Goal: Information Seeking & Learning: Find specific page/section

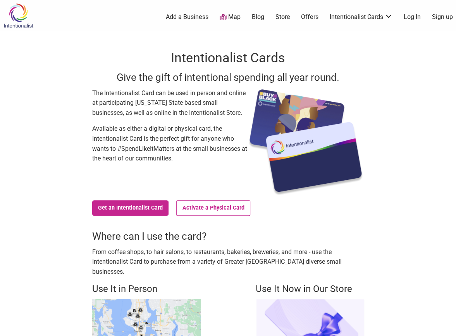
click at [13, 15] on img at bounding box center [18, 15] width 37 height 25
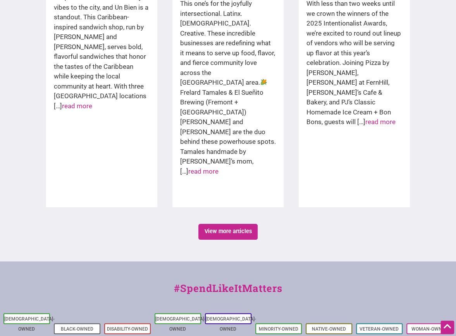
scroll to position [1338, 0]
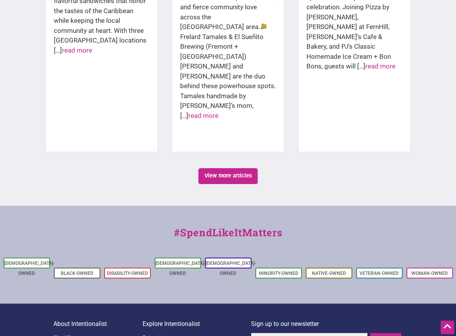
click at [62, 333] on link "About Us" at bounding box center [97, 338] width 89 height 10
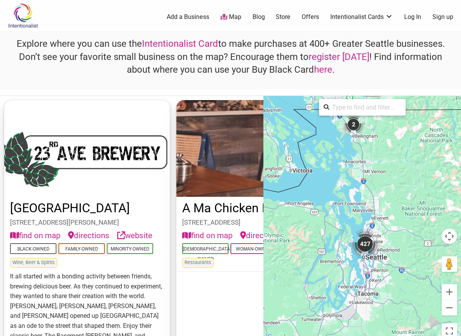
click at [366, 248] on div "427" at bounding box center [365, 244] width 31 height 31
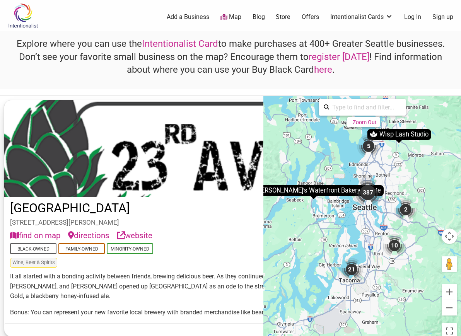
click at [365, 191] on div "387" at bounding box center [368, 192] width 31 height 31
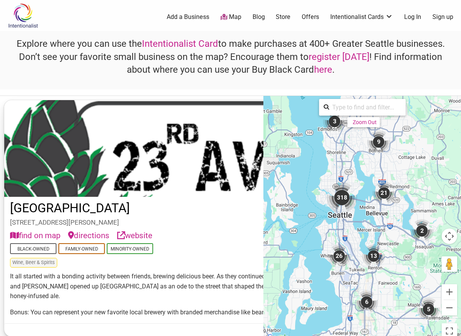
click at [339, 202] on div "318" at bounding box center [342, 197] width 31 height 31
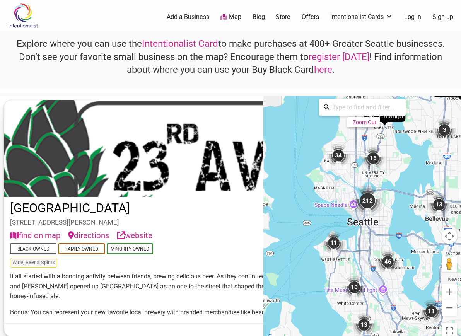
click at [366, 202] on div "212" at bounding box center [367, 200] width 31 height 31
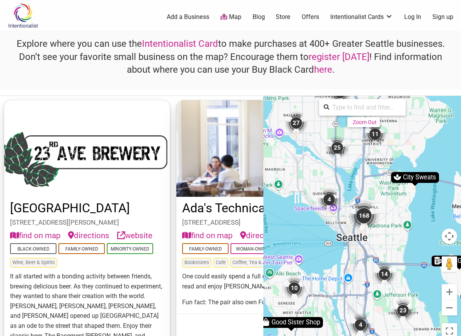
click at [365, 211] on div "168" at bounding box center [364, 216] width 31 height 31
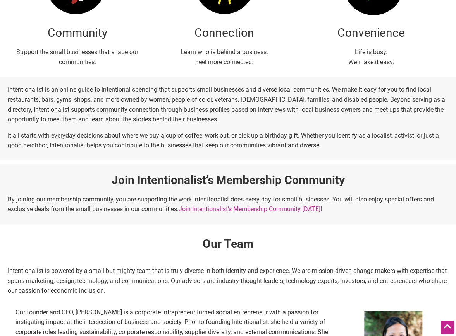
scroll to position [257, 0]
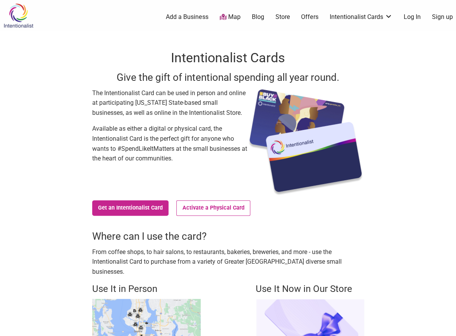
click at [200, 18] on link "Add a Business" at bounding box center [187, 17] width 43 height 9
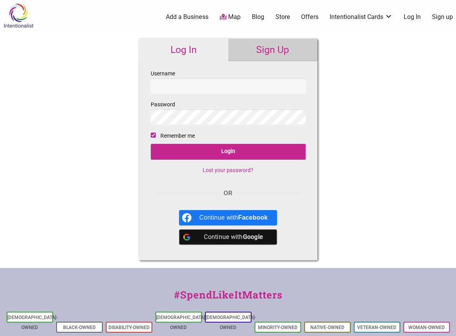
click at [22, 19] on img at bounding box center [18, 15] width 37 height 25
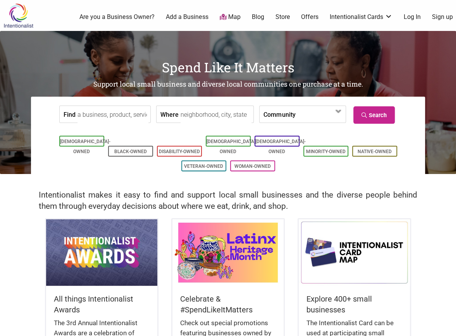
click at [180, 114] on input "Where" at bounding box center [215, 114] width 71 height 17
type input "maple leaf"
click at [341, 113] on span at bounding box center [338, 111] width 12 height 12
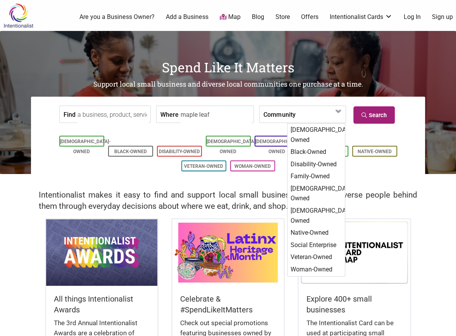
click at [376, 117] on link "Search" at bounding box center [373, 114] width 41 height 17
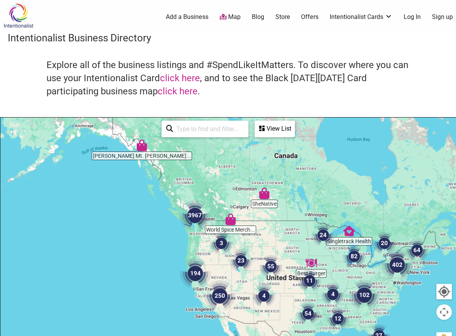
click at [196, 216] on img "3967" at bounding box center [194, 215] width 37 height 37
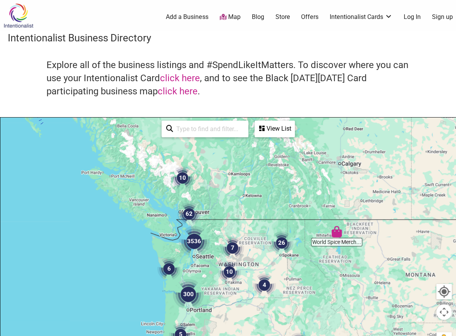
click at [194, 245] on img "3536" at bounding box center [193, 241] width 37 height 37
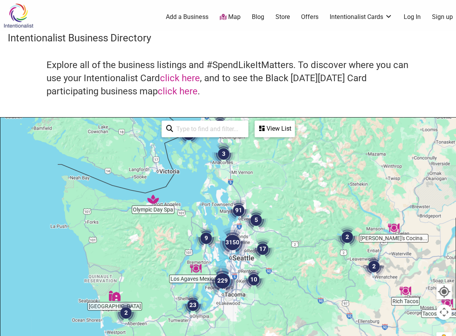
click at [229, 240] on img "3150" at bounding box center [232, 242] width 37 height 37
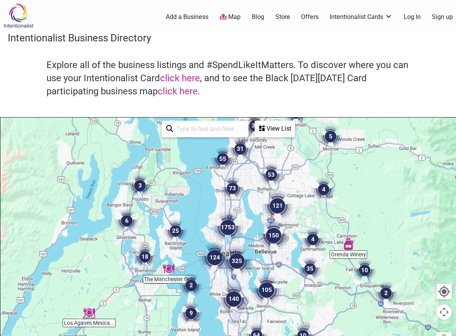
click at [230, 228] on img "1753" at bounding box center [227, 227] width 37 height 37
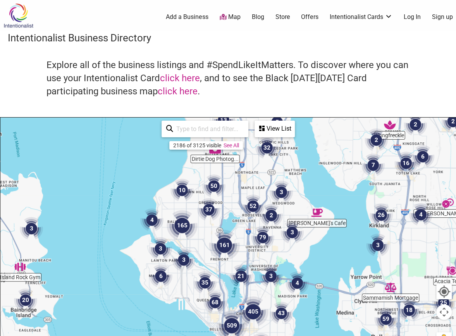
click at [251, 198] on img "52" at bounding box center [252, 206] width 29 height 29
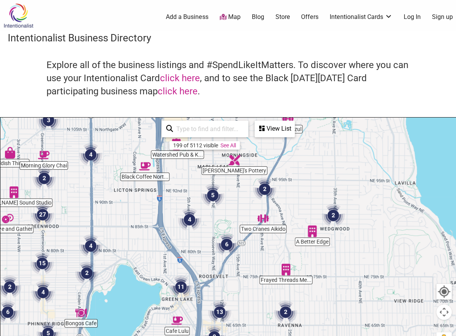
click at [213, 195] on img "5" at bounding box center [212, 195] width 29 height 29
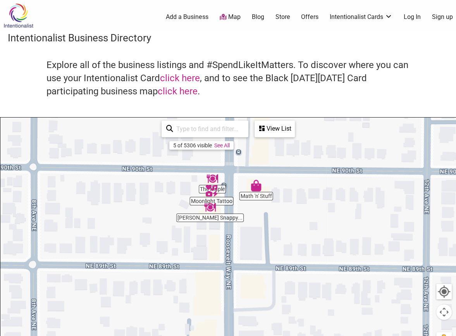
click at [210, 188] on img "Moonlight Tattoo" at bounding box center [211, 191] width 18 height 18
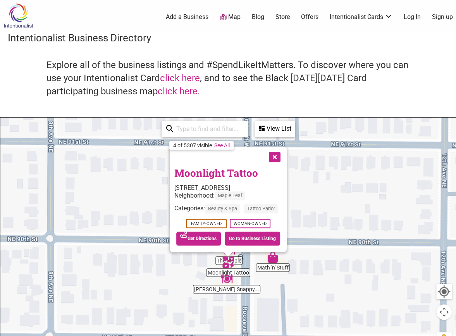
click at [279, 160] on button "Close" at bounding box center [273, 156] width 19 height 19
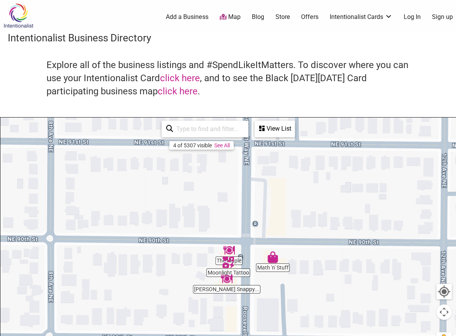
click at [230, 248] on img "The Maple" at bounding box center [229, 251] width 18 height 18
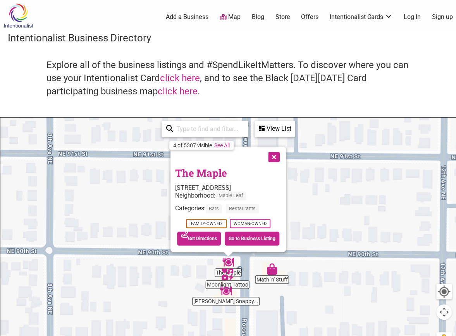
click at [281, 156] on button "Close" at bounding box center [272, 156] width 19 height 19
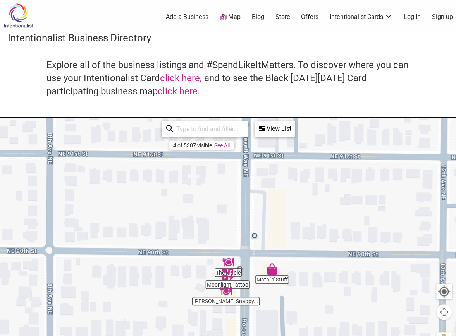
click at [226, 296] on img "Judy Fu's Snappy Dragon" at bounding box center [226, 291] width 18 height 18
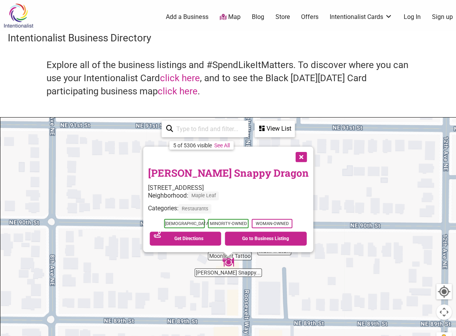
click at [292, 158] on button "Close" at bounding box center [299, 156] width 19 height 19
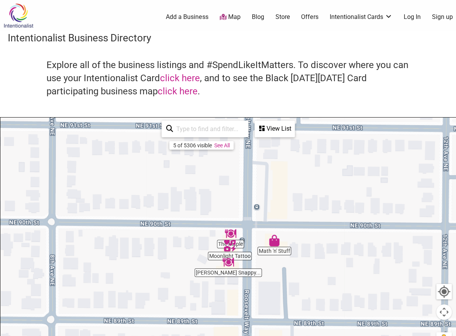
click at [273, 242] on img "Math 'n' Stuff" at bounding box center [274, 241] width 18 height 18
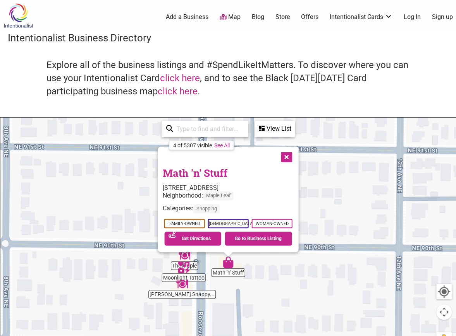
click at [287, 158] on button "Close" at bounding box center [285, 156] width 19 height 19
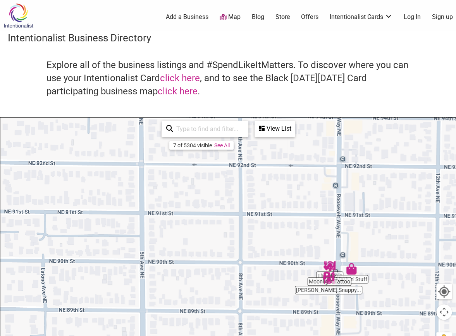
drag, startPoint x: 252, startPoint y: 170, endPoint x: 348, endPoint y: 233, distance: 115.1
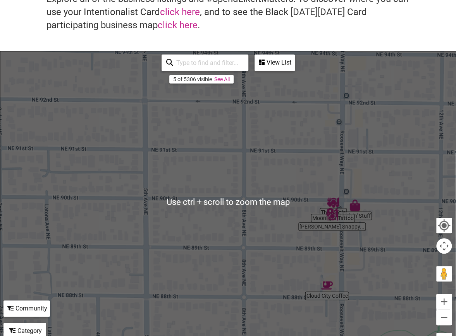
scroll to position [67, 0]
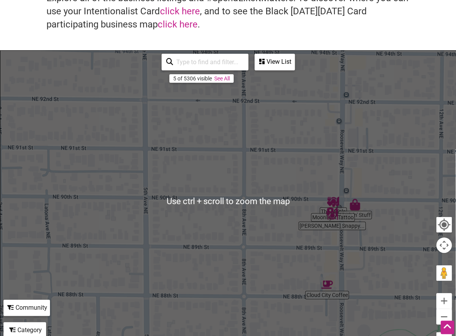
click at [324, 285] on img "Cloud City Coffee" at bounding box center [327, 285] width 18 height 18
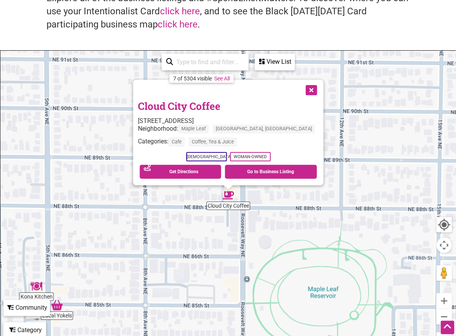
click at [300, 89] on button "Close" at bounding box center [309, 89] width 19 height 19
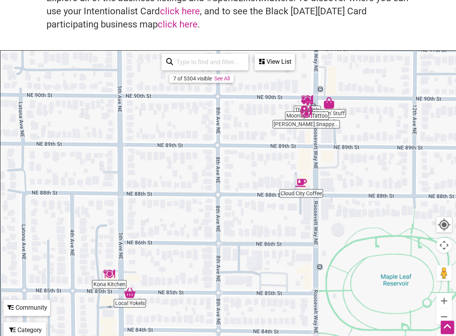
drag, startPoint x: 215, startPoint y: 221, endPoint x: 304, endPoint y: 204, distance: 90.7
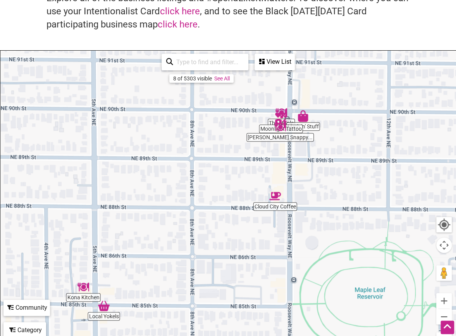
drag, startPoint x: 278, startPoint y: 251, endPoint x: 231, endPoint y: 268, distance: 50.1
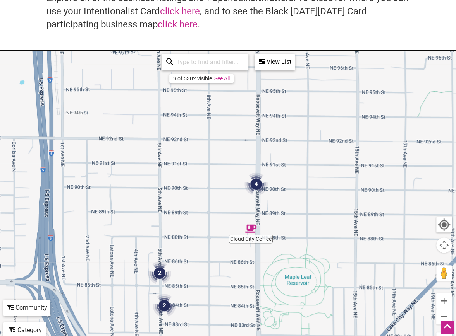
click at [231, 268] on div "To navigate, press the arrow keys." at bounding box center [227, 201] width 455 height 301
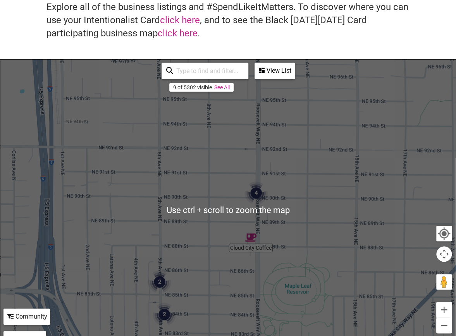
scroll to position [65, 0]
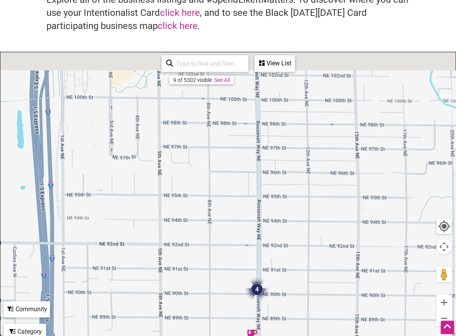
drag, startPoint x: 291, startPoint y: 196, endPoint x: 283, endPoint y: 313, distance: 117.6
click at [283, 313] on div "To navigate, press the arrow keys." at bounding box center [227, 202] width 455 height 301
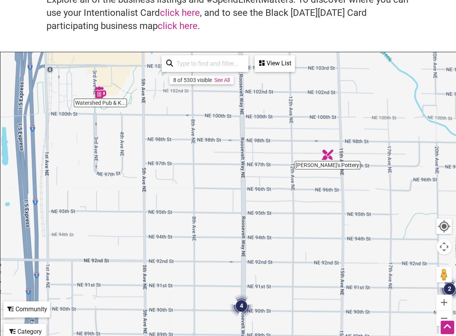
click at [329, 151] on img "Orna's Pottery" at bounding box center [327, 155] width 18 height 18
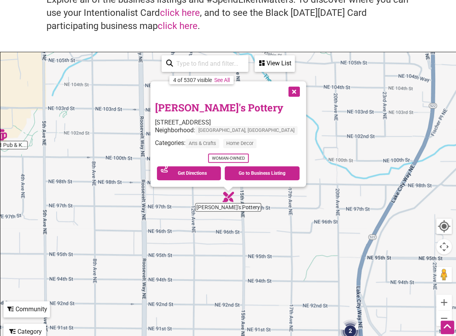
click at [283, 93] on button "Close" at bounding box center [292, 90] width 19 height 19
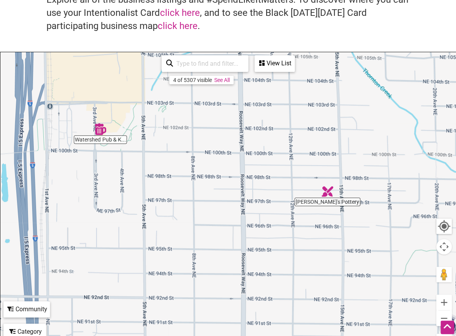
drag, startPoint x: 99, startPoint y: 150, endPoint x: 214, endPoint y: 144, distance: 115.2
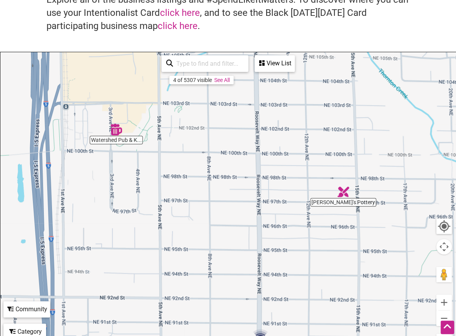
click at [114, 131] on img "Watershed Pub & Kitchen" at bounding box center [116, 130] width 18 height 18
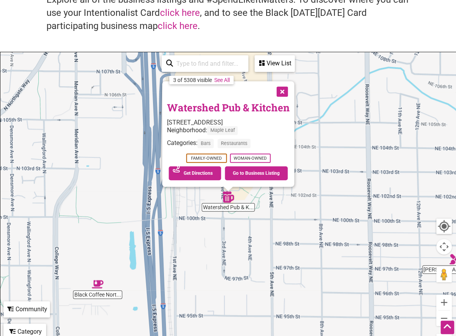
click at [280, 93] on button "Close" at bounding box center [280, 90] width 19 height 19
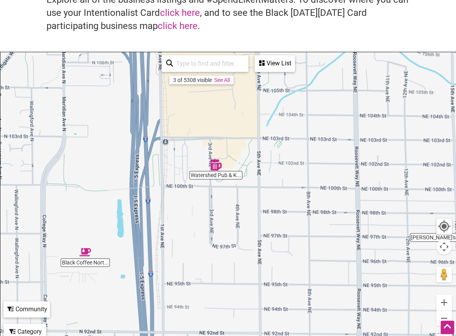
drag, startPoint x: 288, startPoint y: 169, endPoint x: 274, endPoint y: 137, distance: 34.9
click at [274, 137] on div "To navigate, press the arrow keys." at bounding box center [227, 202] width 455 height 301
click at [88, 253] on img "Black Coffee Northwest" at bounding box center [85, 253] width 18 height 18
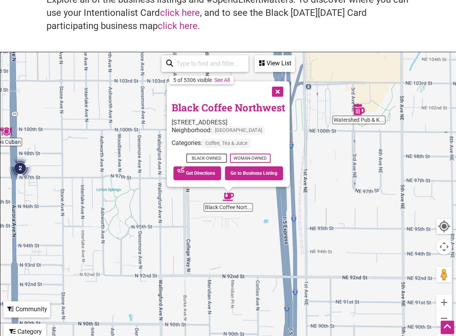
click at [276, 94] on button "Close" at bounding box center [276, 90] width 19 height 19
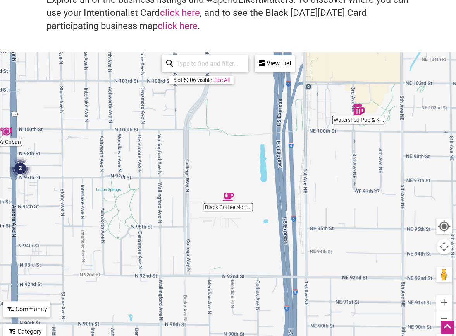
click at [22, 167] on img "2" at bounding box center [19, 168] width 29 height 29
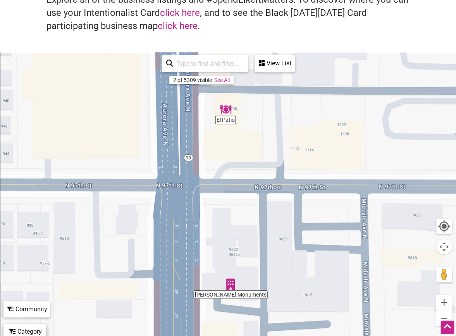
click at [227, 112] on img "El Patio" at bounding box center [225, 110] width 18 height 18
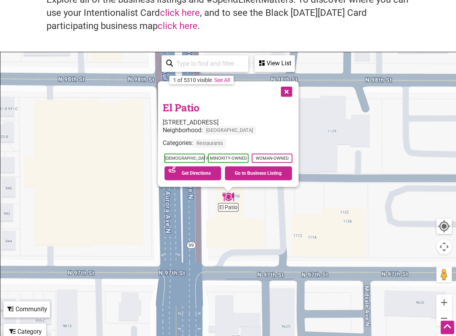
click at [286, 93] on button "Close" at bounding box center [285, 90] width 19 height 19
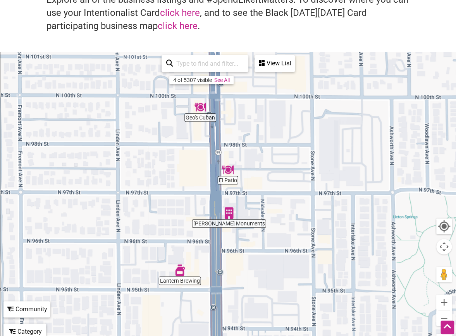
click at [199, 106] on img "Geo's Cuban" at bounding box center [200, 107] width 18 height 18
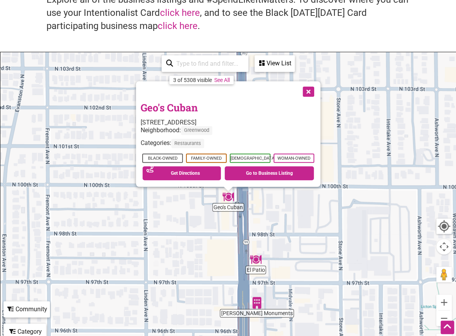
click at [309, 92] on button "Close" at bounding box center [307, 90] width 19 height 19
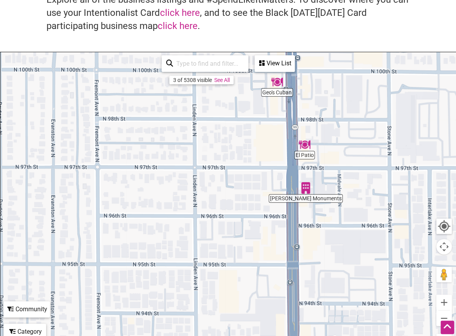
drag, startPoint x: 214, startPoint y: 280, endPoint x: 263, endPoint y: 162, distance: 127.4
click at [255, 244] on img "Lantern Brewing" at bounding box center [256, 245] width 18 height 18
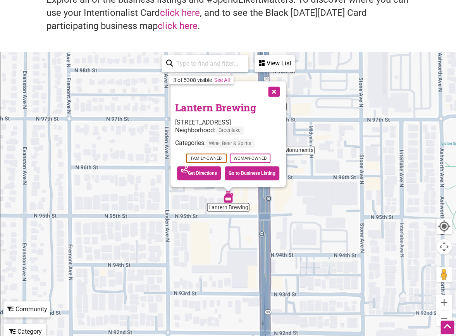
click at [273, 93] on button "Close" at bounding box center [272, 90] width 19 height 19
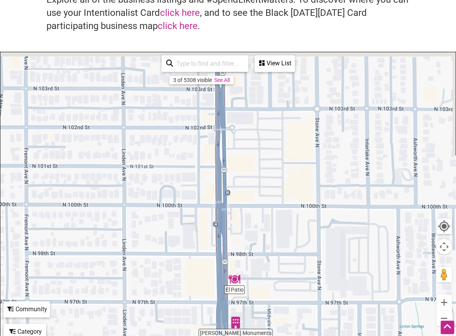
drag, startPoint x: 227, startPoint y: 133, endPoint x: 181, endPoint y: 316, distance: 188.4
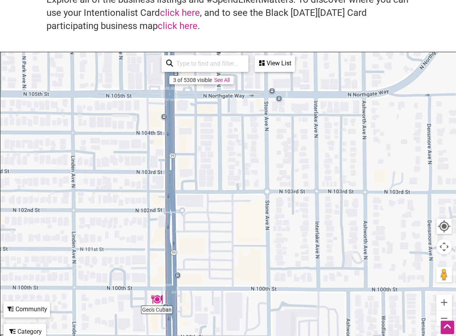
drag, startPoint x: 255, startPoint y: 168, endPoint x: 204, endPoint y: 266, distance: 110.3
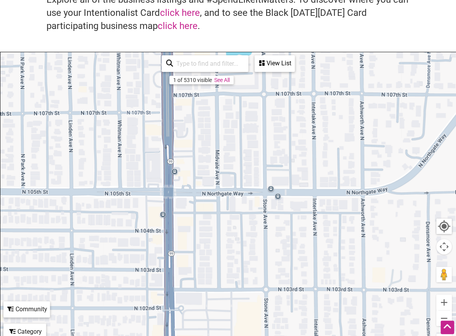
drag, startPoint x: 243, startPoint y: 210, endPoint x: 244, endPoint y: 296, distance: 85.6
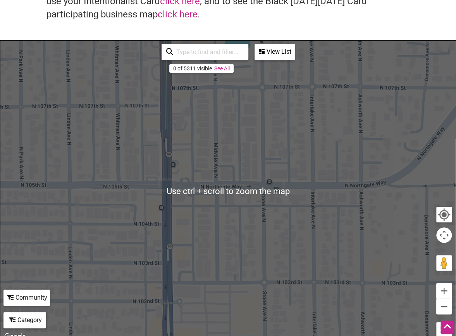
scroll to position [77, 0]
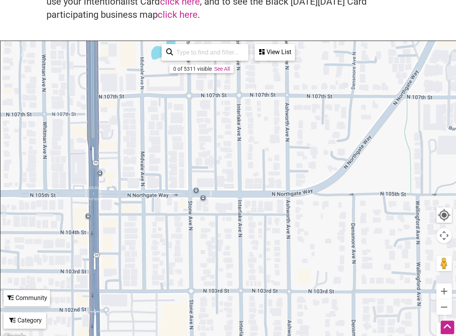
drag, startPoint x: 355, startPoint y: 243, endPoint x: 281, endPoint y: 252, distance: 74.8
click at [281, 252] on div "To navigate, press the arrow keys." at bounding box center [227, 191] width 455 height 301
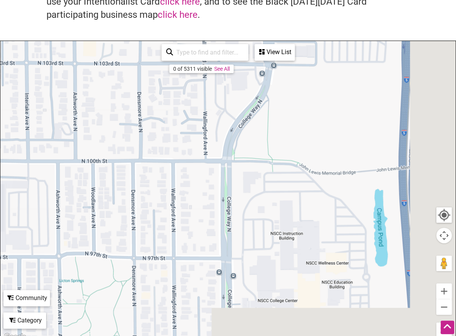
drag, startPoint x: 375, startPoint y: 261, endPoint x: 162, endPoint y: 33, distance: 311.7
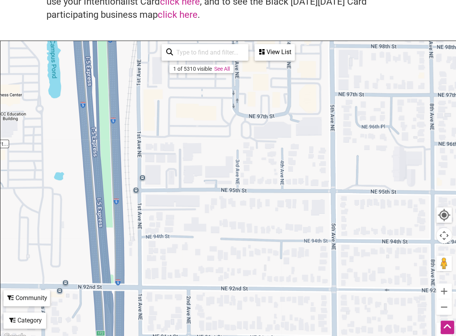
drag, startPoint x: 162, startPoint y: 33, endPoint x: -4, endPoint y: 117, distance: 185.9
click at [0, 117] on html "× Menu 0 Add a Business Map Blog Store Offers Intentionalist Cards Buy Black Ca…" at bounding box center [228, 91] width 456 height 336
